Goal: Transaction & Acquisition: Purchase product/service

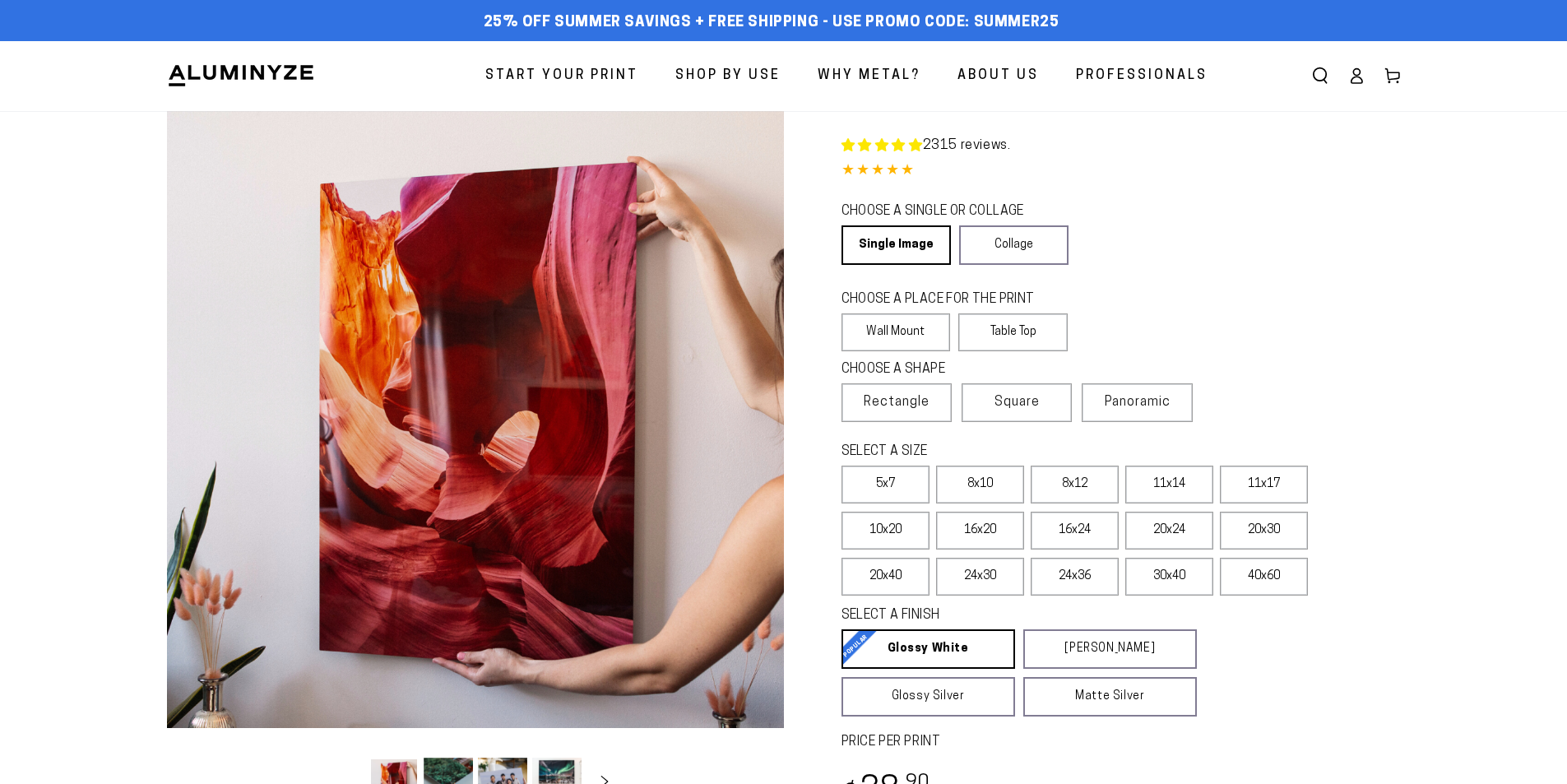
select select "**********"
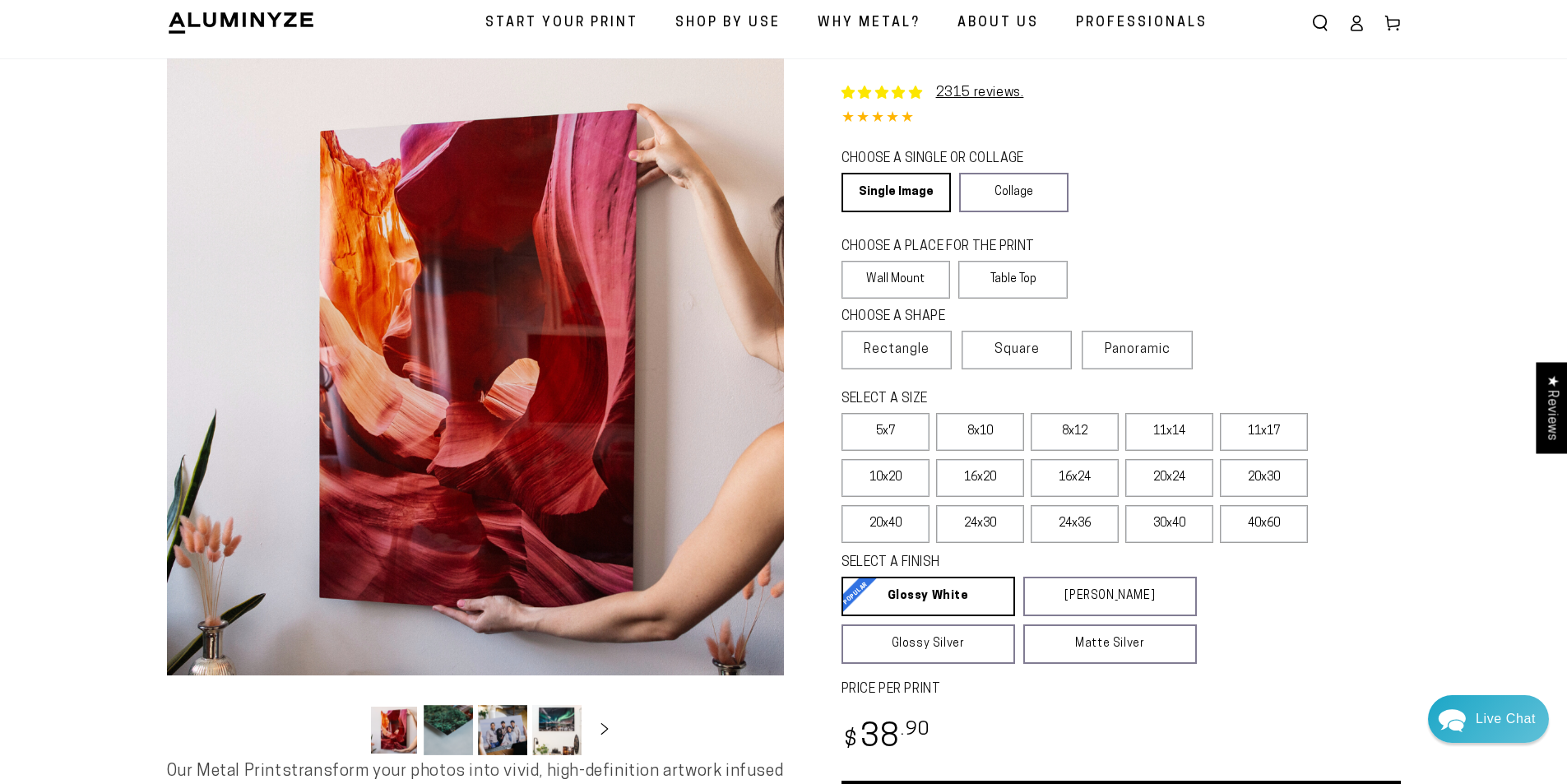
scroll to position [83, 0]
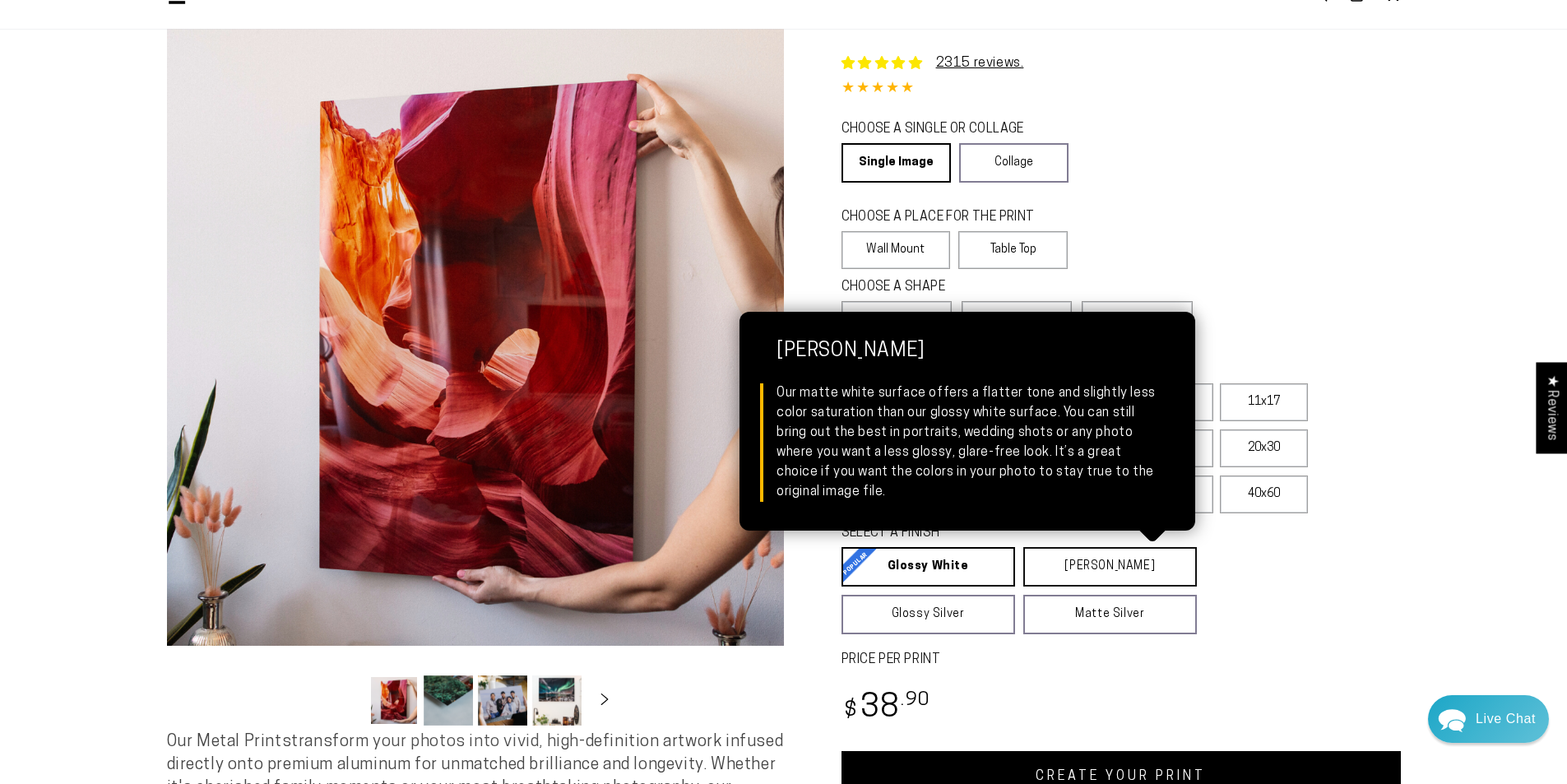
click at [1131, 573] on link "Matte White Matte White Our matte white surface offers a flatter tone and sligh…" at bounding box center [1110, 567] width 174 height 40
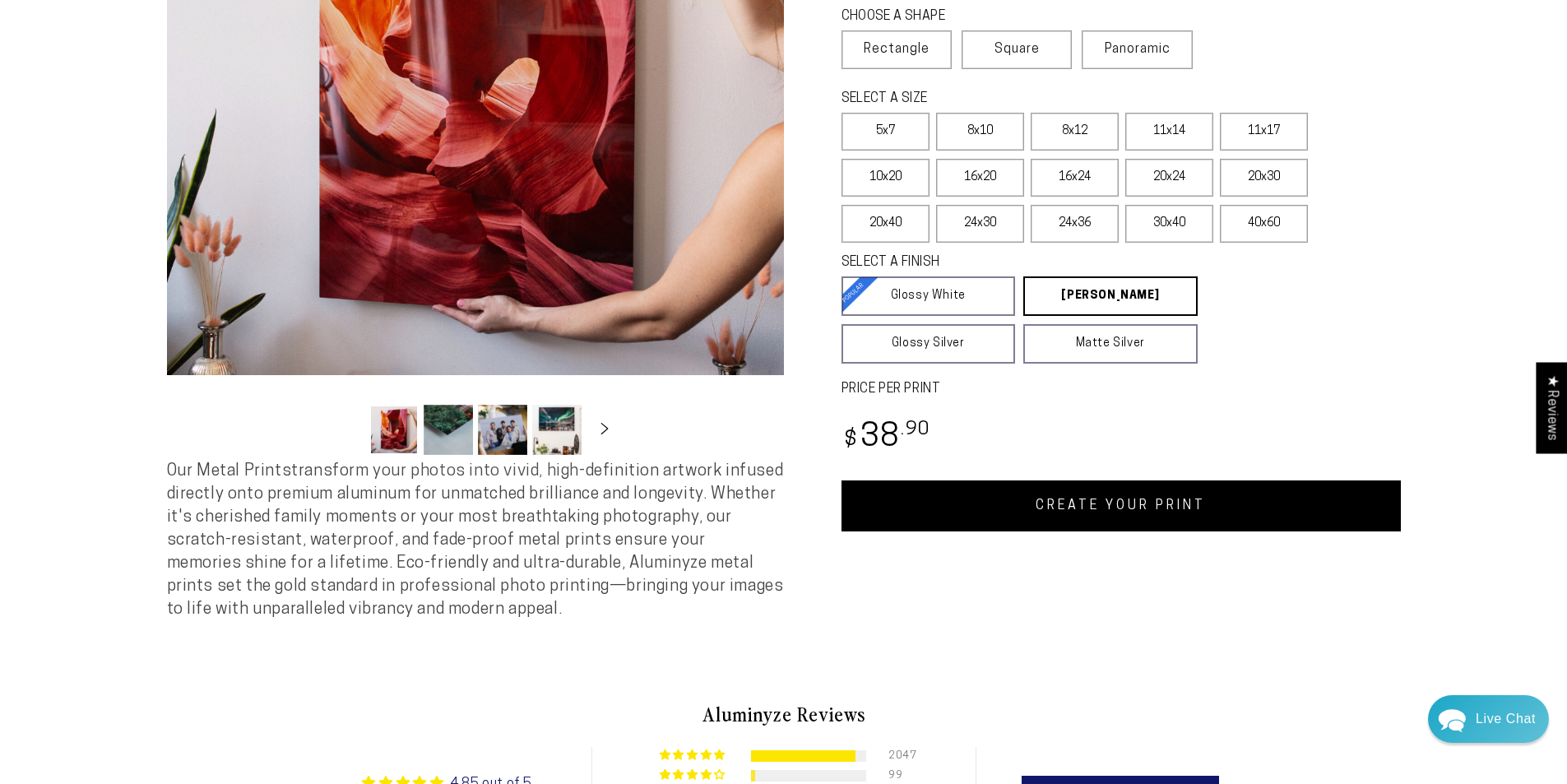
scroll to position [329, 0]
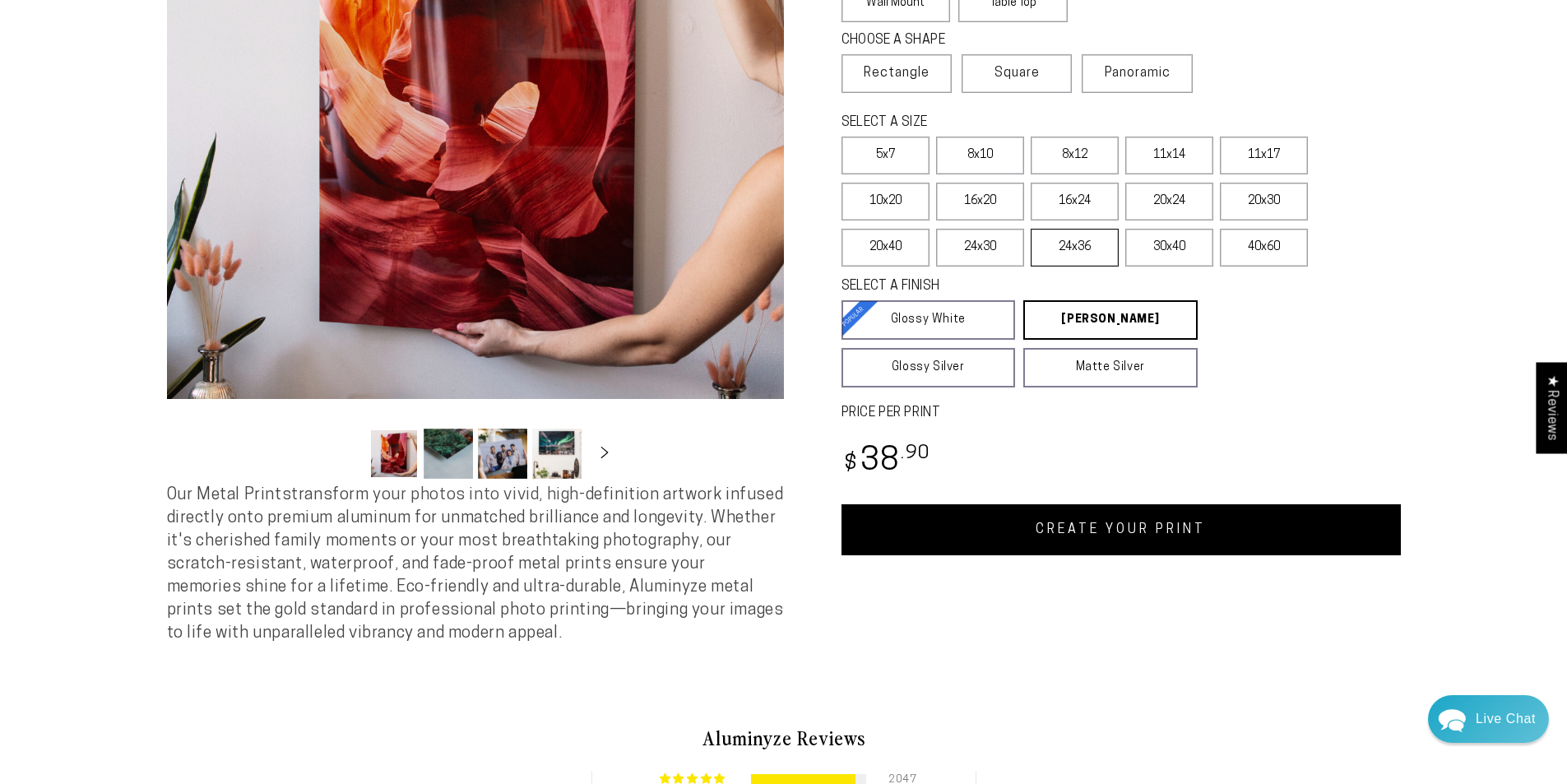
click at [1088, 249] on label "24x36" at bounding box center [1074, 248] width 88 height 38
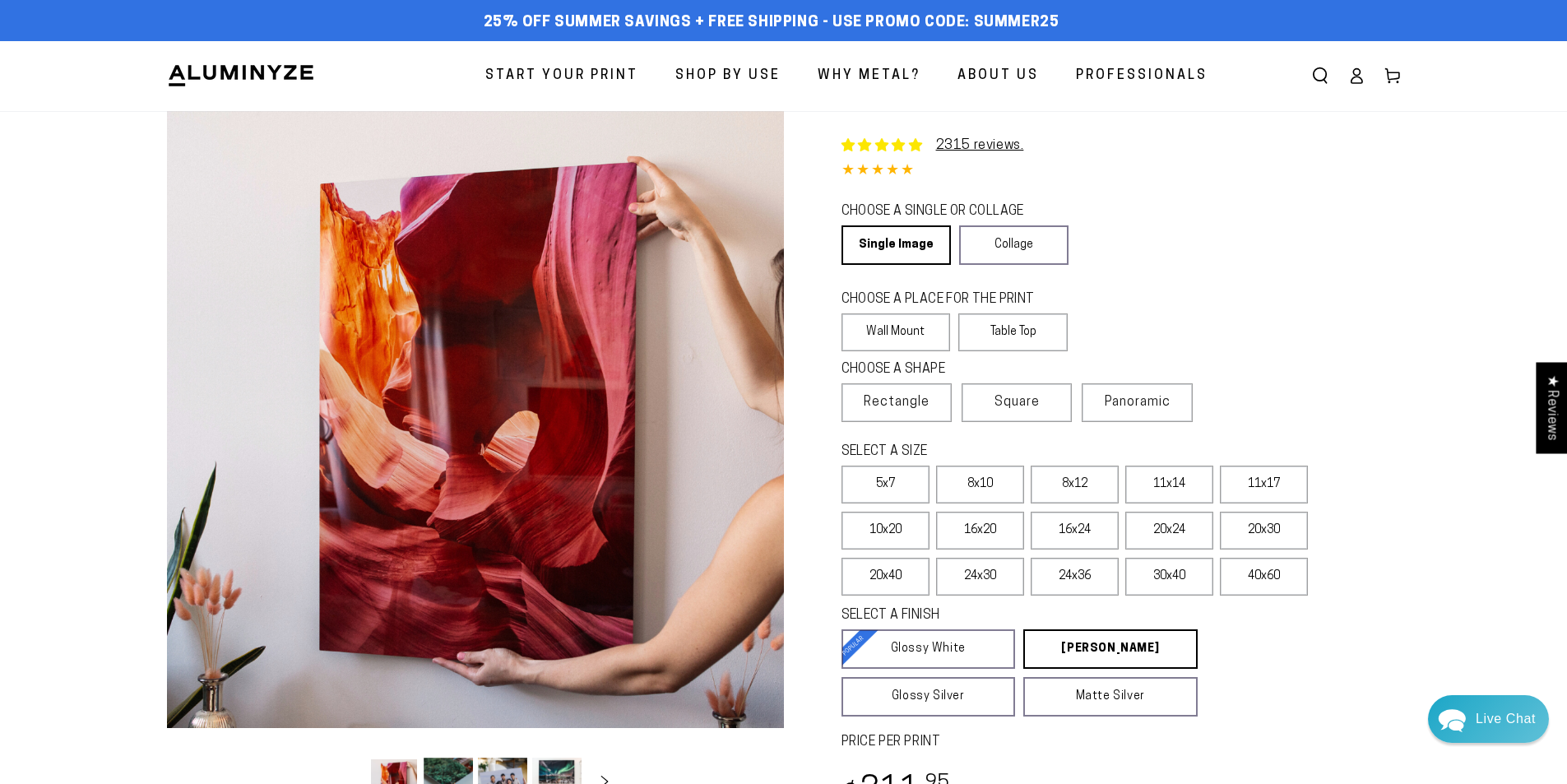
click at [1019, 78] on span "About Us" at bounding box center [998, 76] width 82 height 24
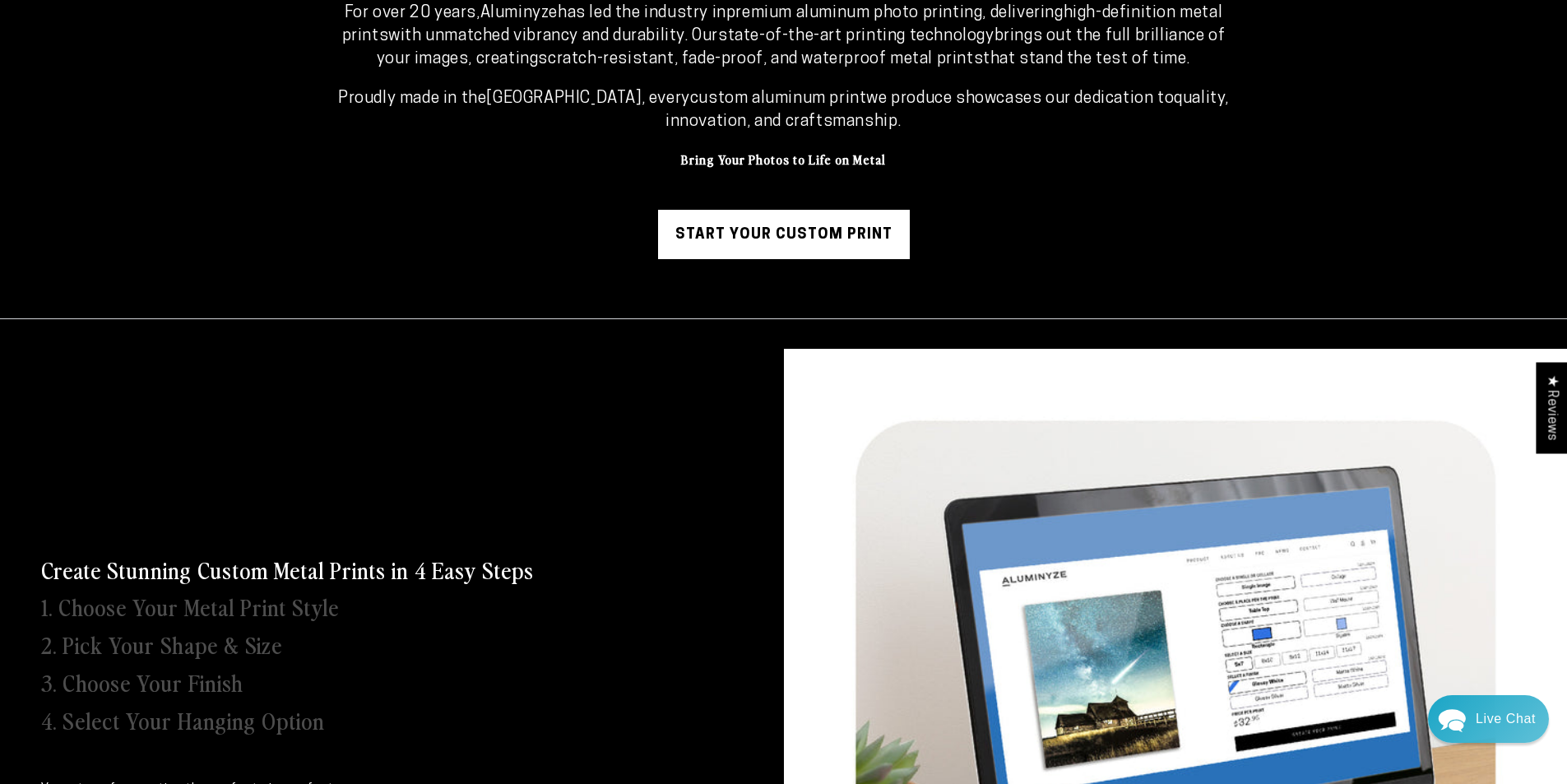
scroll to position [247, 0]
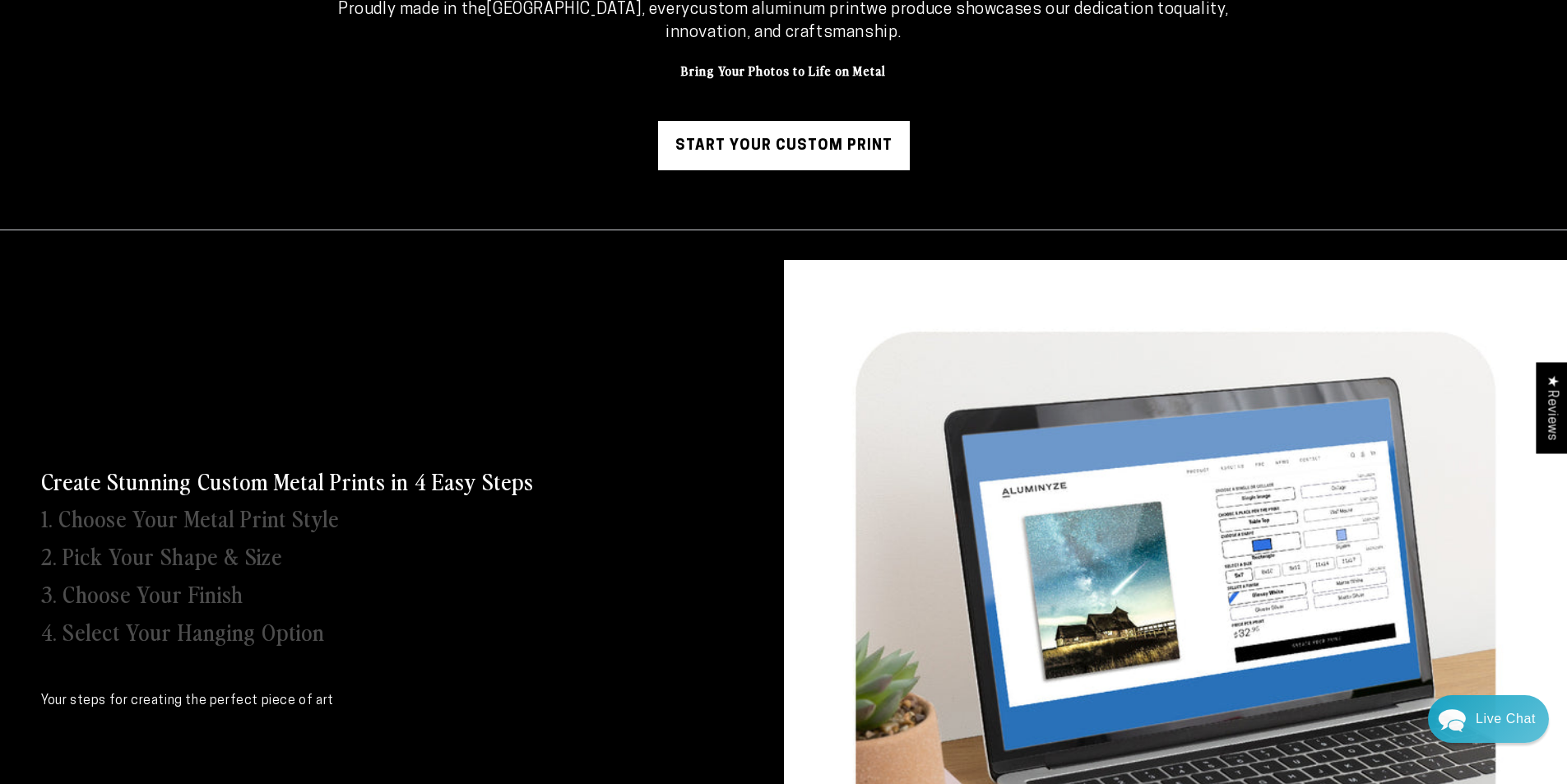
click at [781, 134] on link "Start Your Custom Print" at bounding box center [784, 145] width 252 height 50
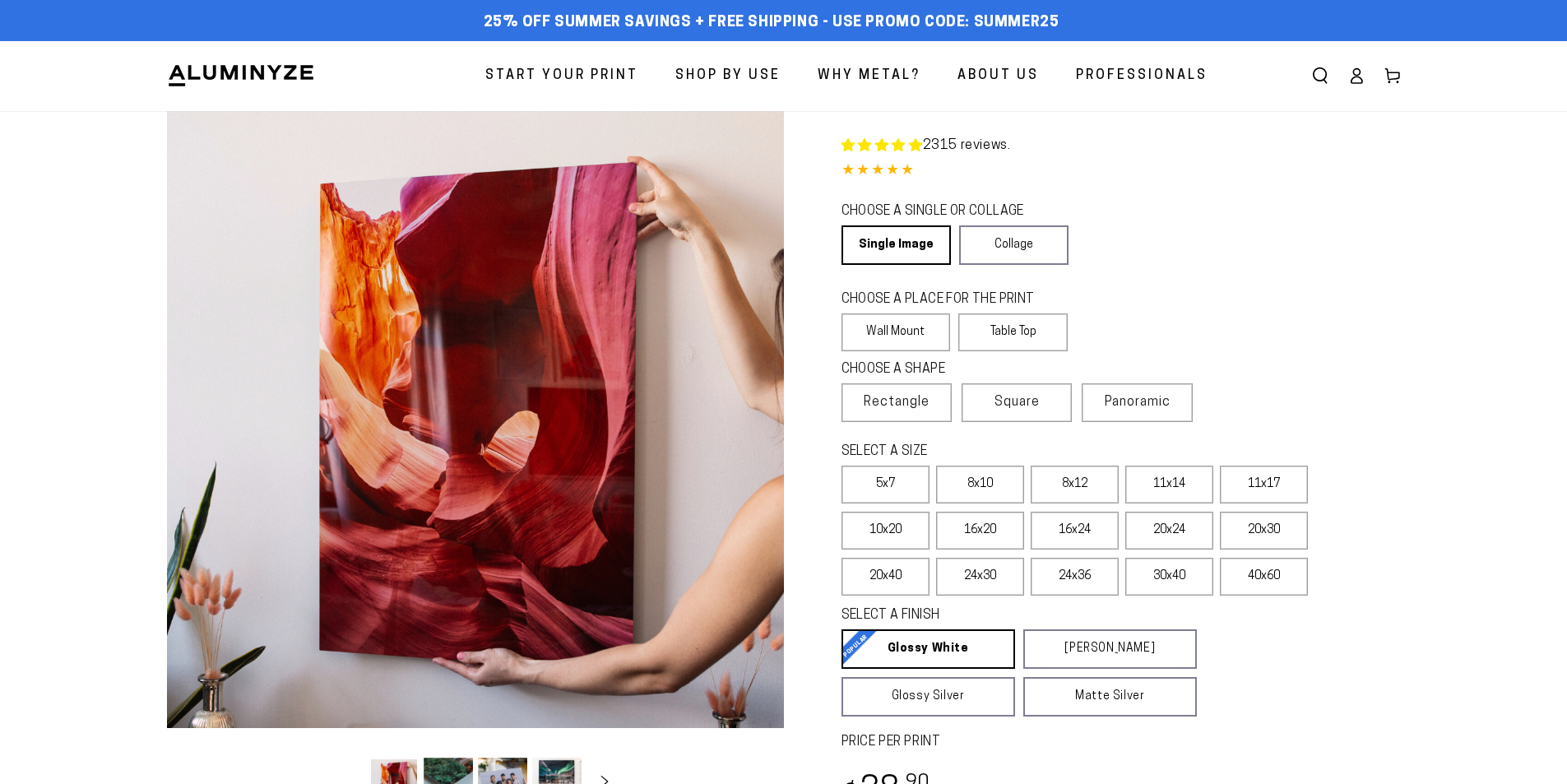
select select "**********"
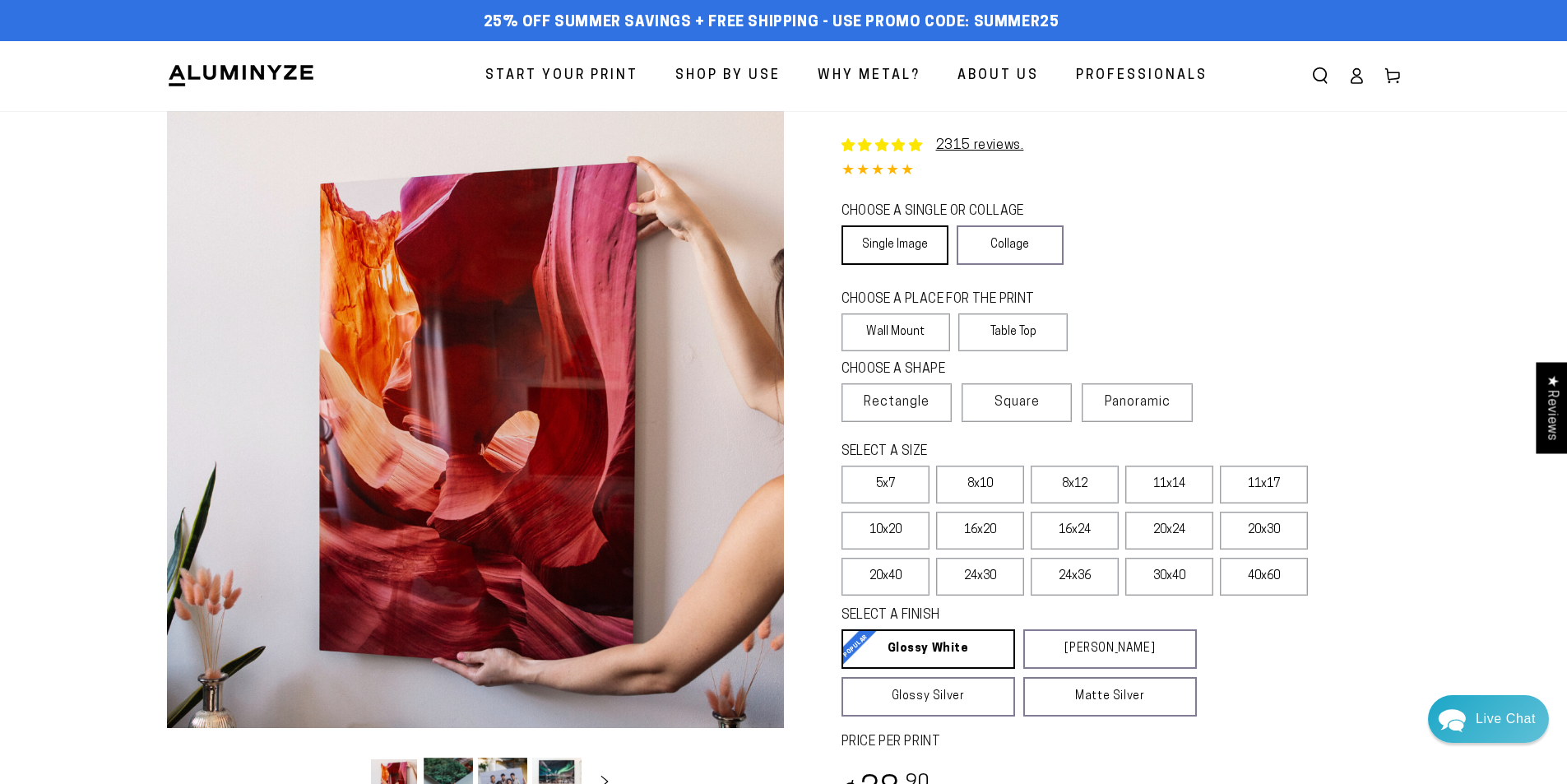
click at [923, 256] on link "Single Image" at bounding box center [894, 245] width 107 height 40
click at [992, 81] on span "About Us" at bounding box center [998, 76] width 82 height 24
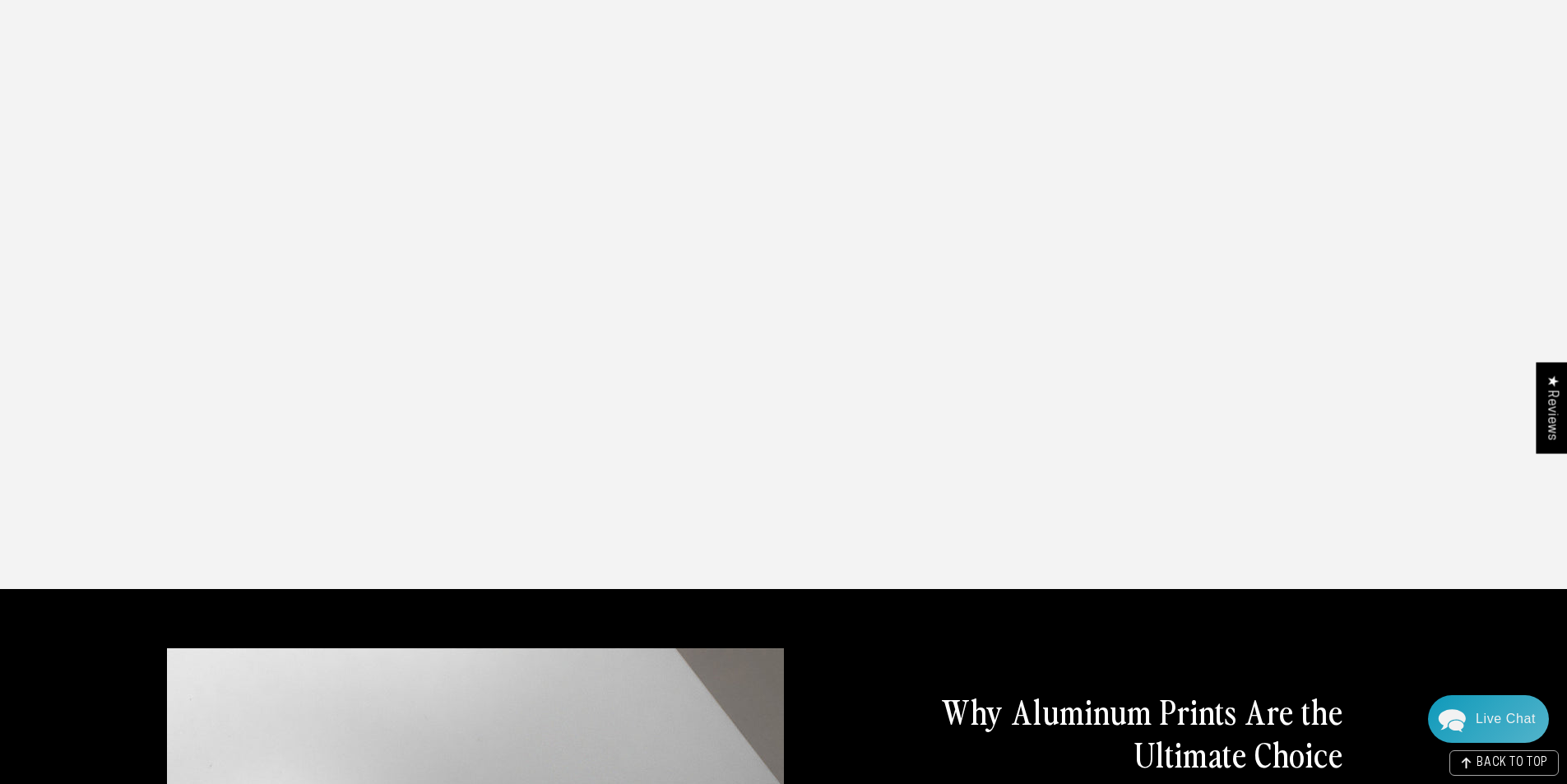
scroll to position [1809, 0]
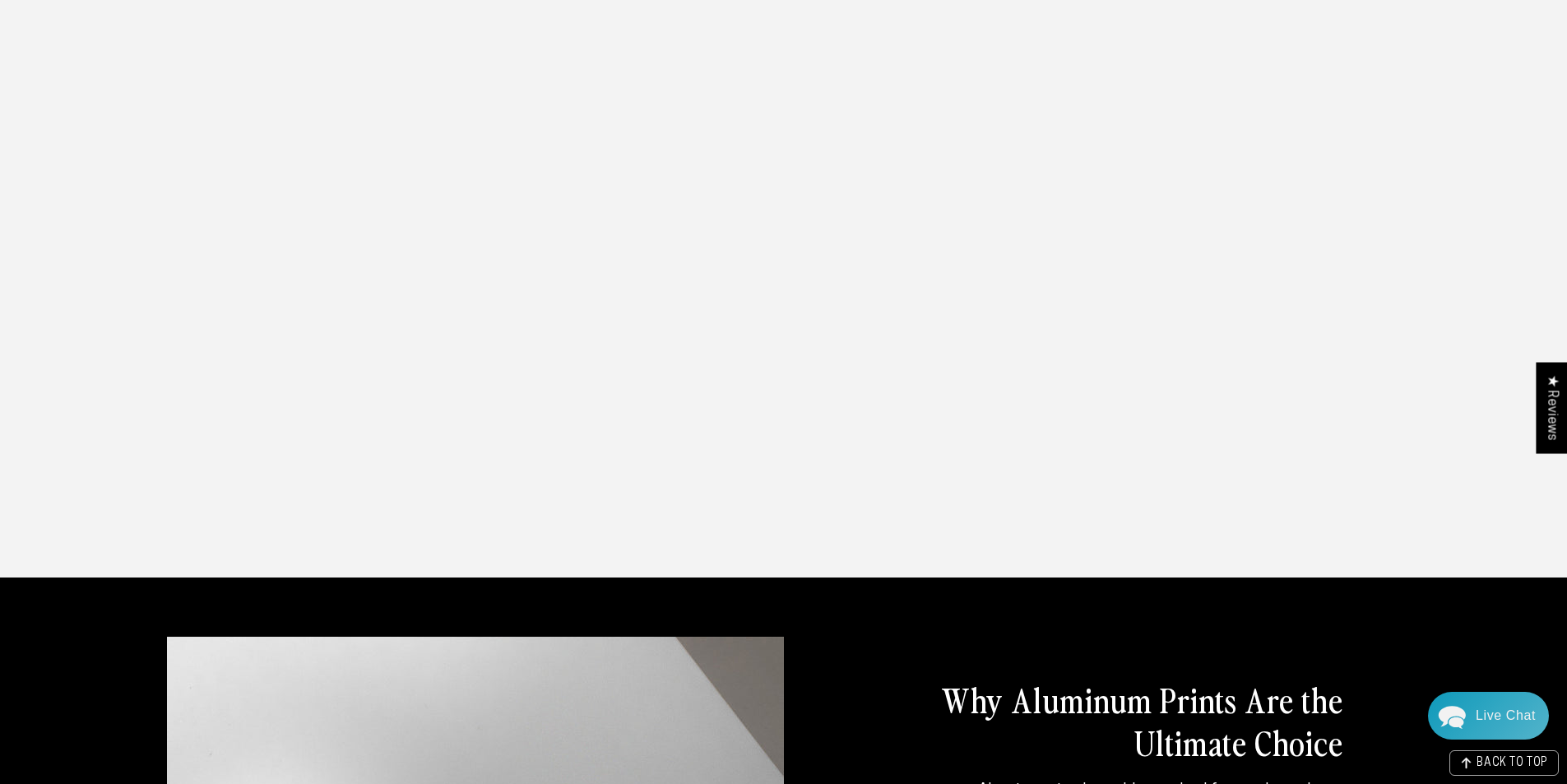
click at [1446, 708] on icon "Chat widget toggle" at bounding box center [1452, 717] width 27 height 23
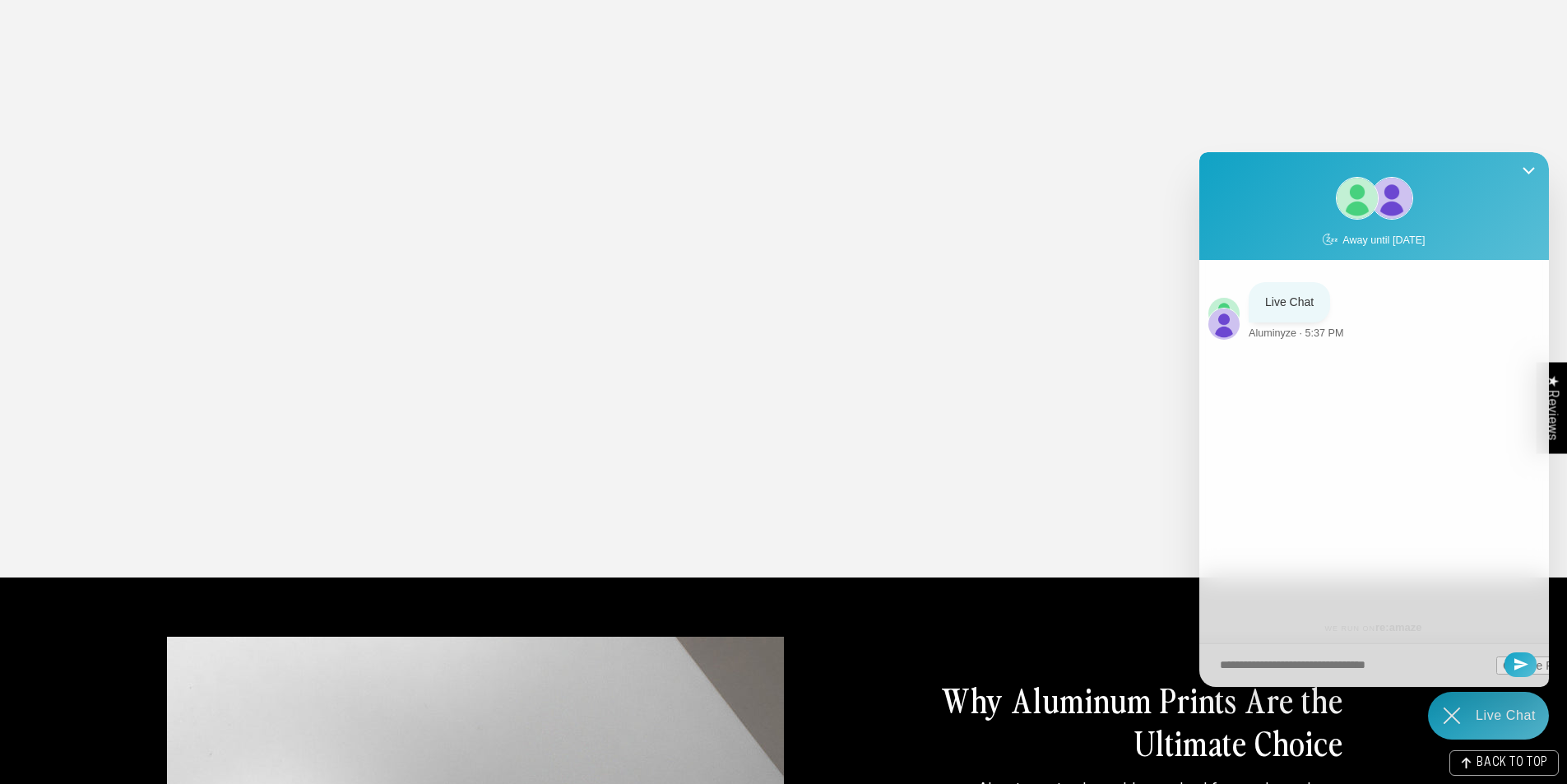
scroll to position [0, 0]
